Goal: Information Seeking & Learning: Understand process/instructions

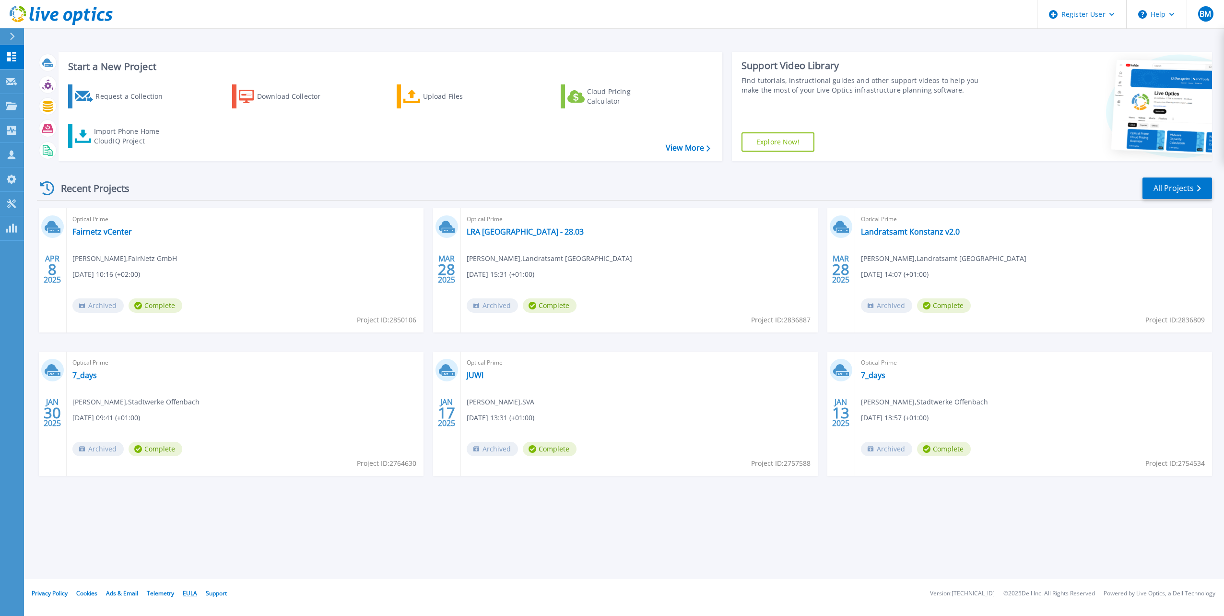
click at [190, 591] on link "EULA" at bounding box center [190, 593] width 14 height 8
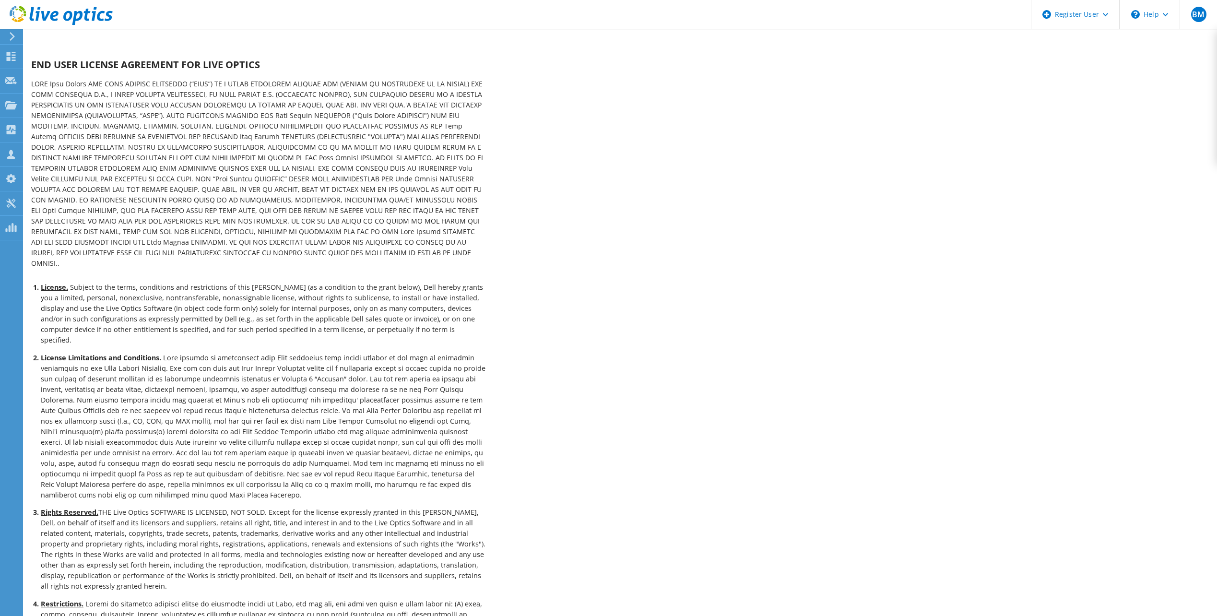
drag, startPoint x: 446, startPoint y: 351, endPoint x: 537, endPoint y: 80, distance: 286.5
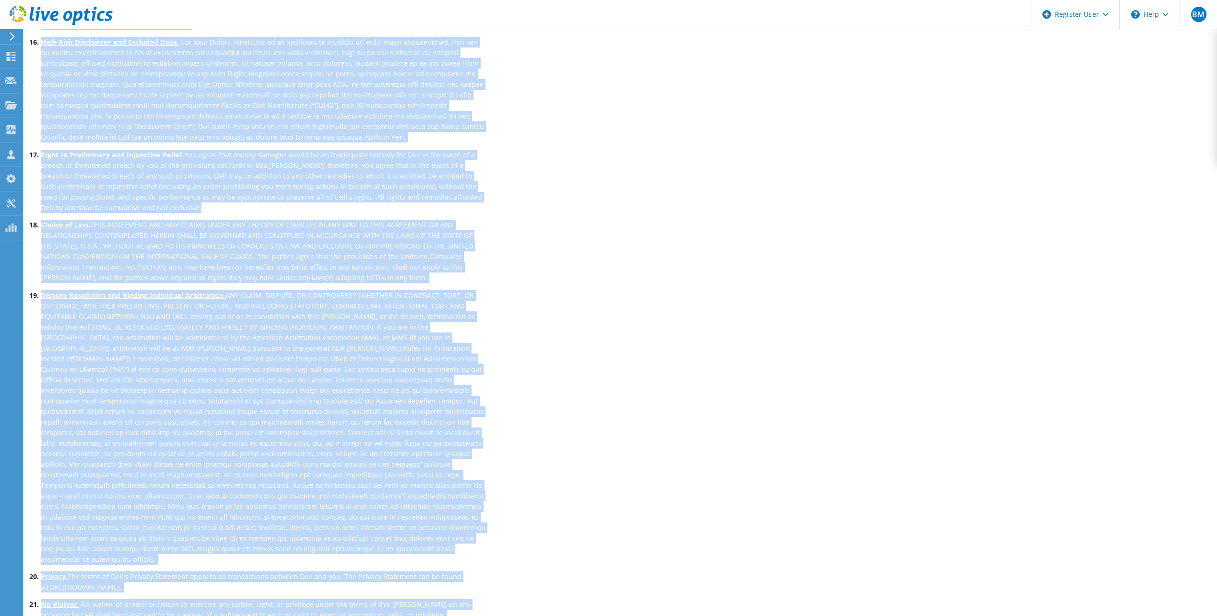
scroll to position [2007, 0]
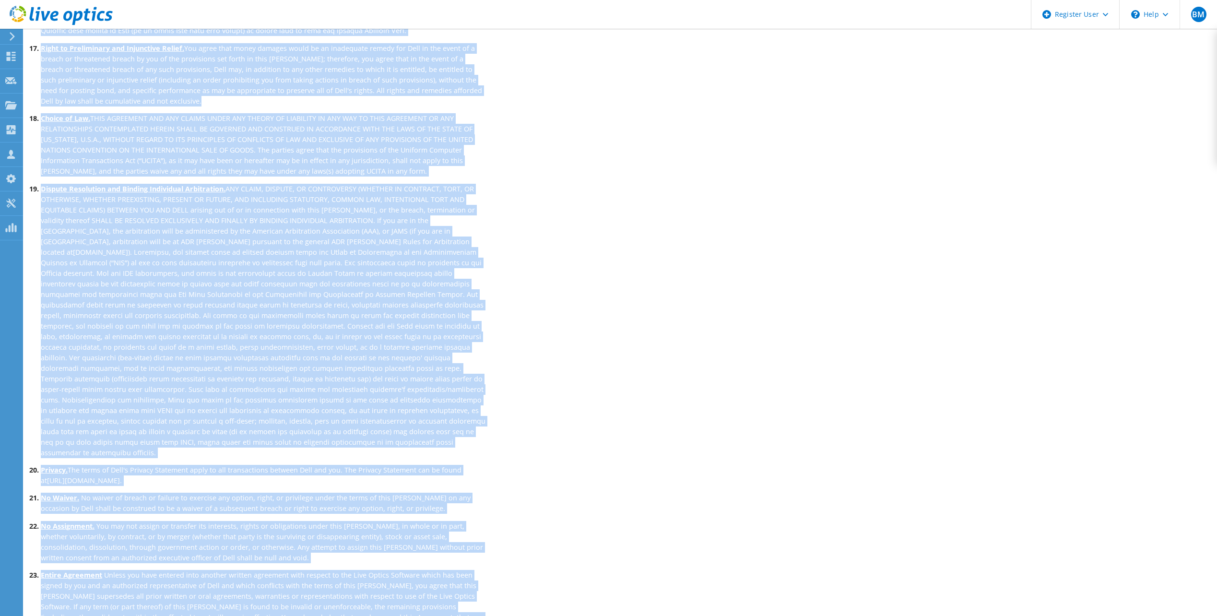
drag, startPoint x: 67, startPoint y: 98, endPoint x: 411, endPoint y: 641, distance: 642.5
copy div "END USER LICENSE AGREEMENT FOR LIVE OPTICS THIS Live Optics END USER LICENSE AG…"
